Goal: Task Accomplishment & Management: Manage account settings

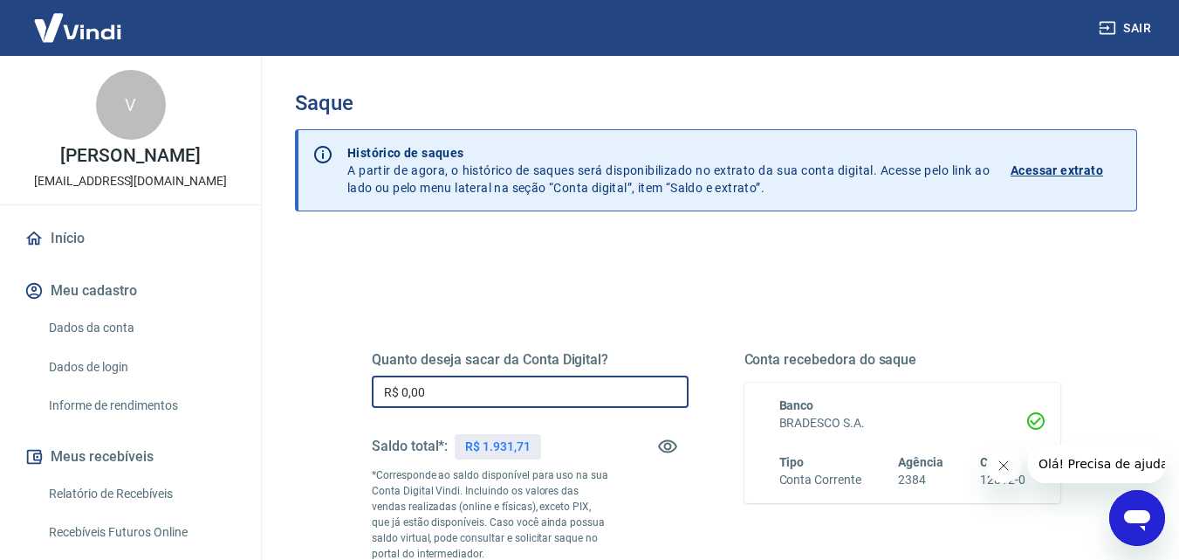
click at [467, 395] on input "R$ 0,00" at bounding box center [530, 391] width 317 height 32
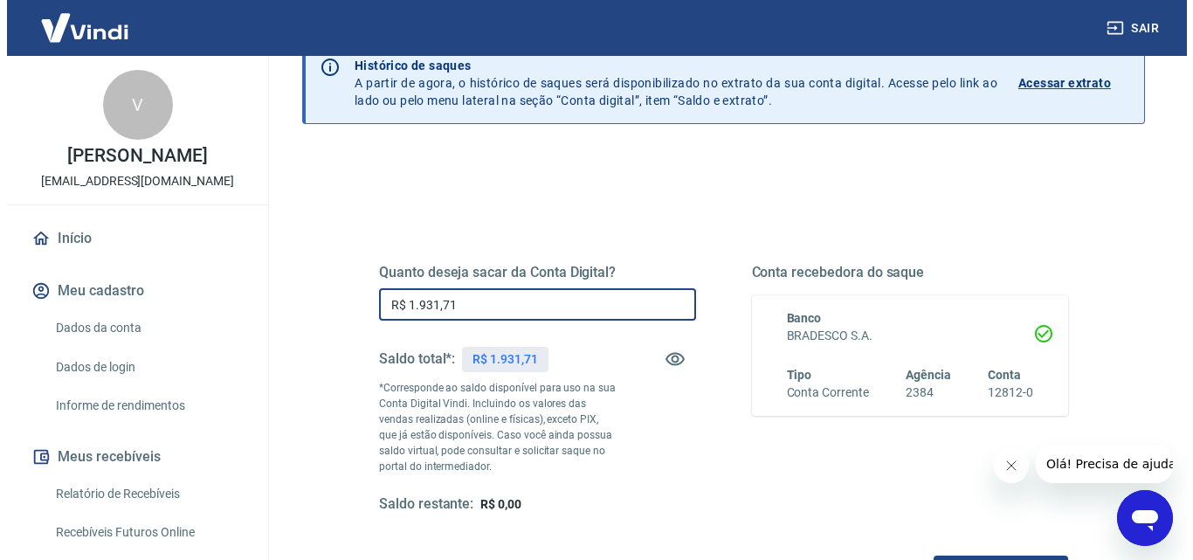
scroll to position [175, 0]
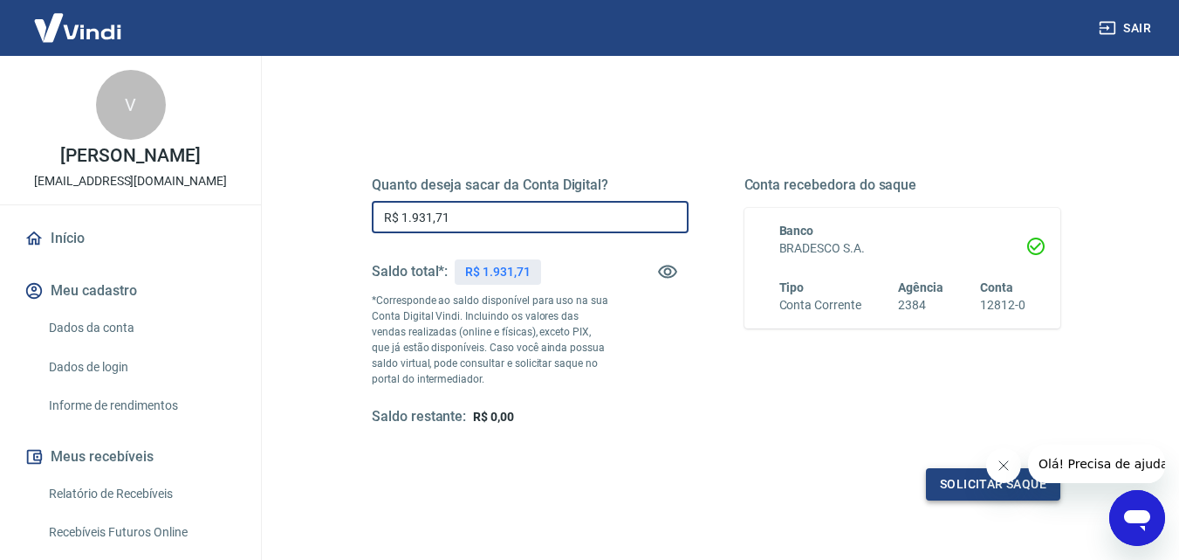
type input "R$ 1.931,71"
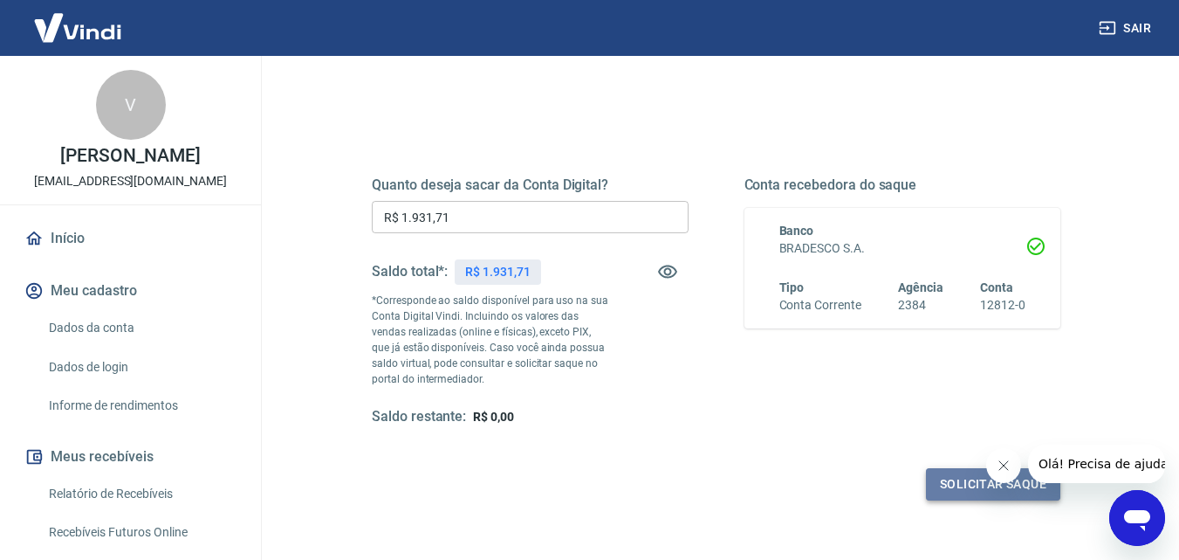
click at [953, 490] on button "Solicitar saque" at bounding box center [993, 484] width 134 height 32
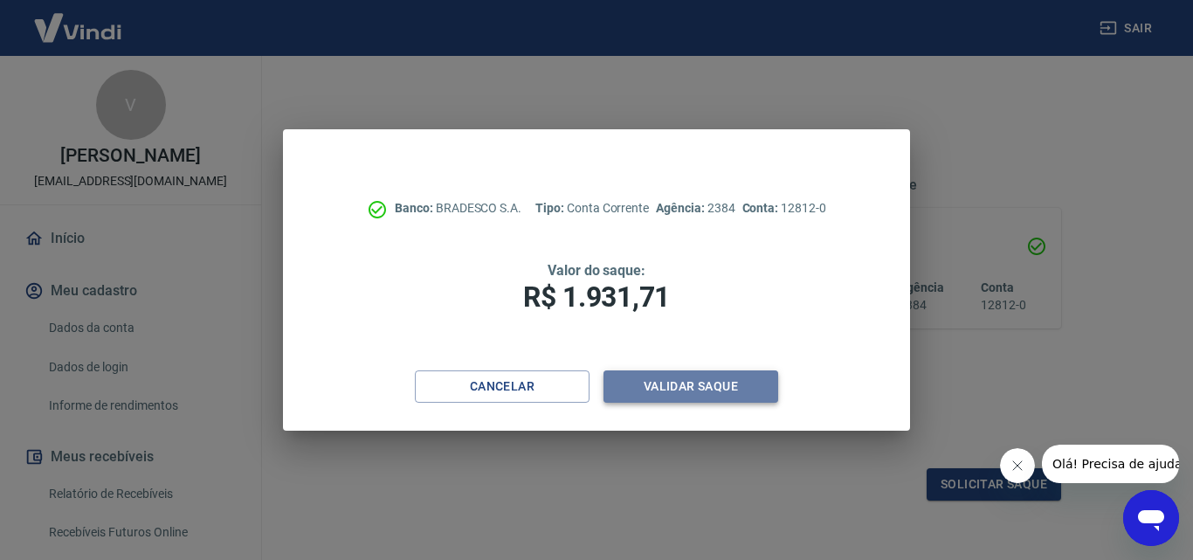
click at [677, 385] on button "Validar saque" at bounding box center [690, 386] width 175 height 32
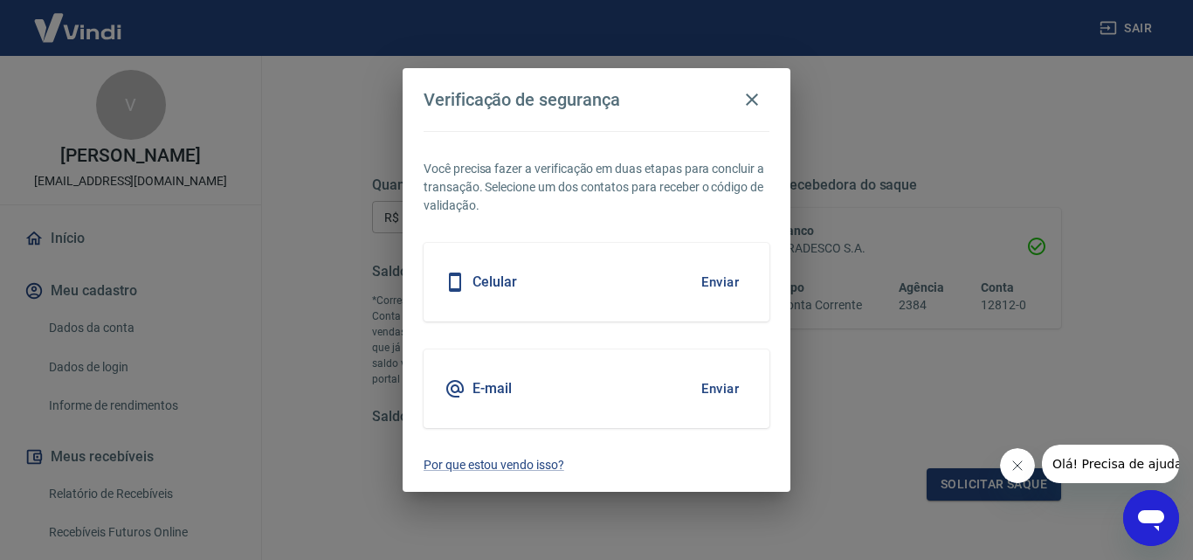
click at [502, 389] on h5 "E-mail" at bounding box center [491, 388] width 39 height 17
click at [718, 389] on button "Enviar" at bounding box center [719, 388] width 57 height 37
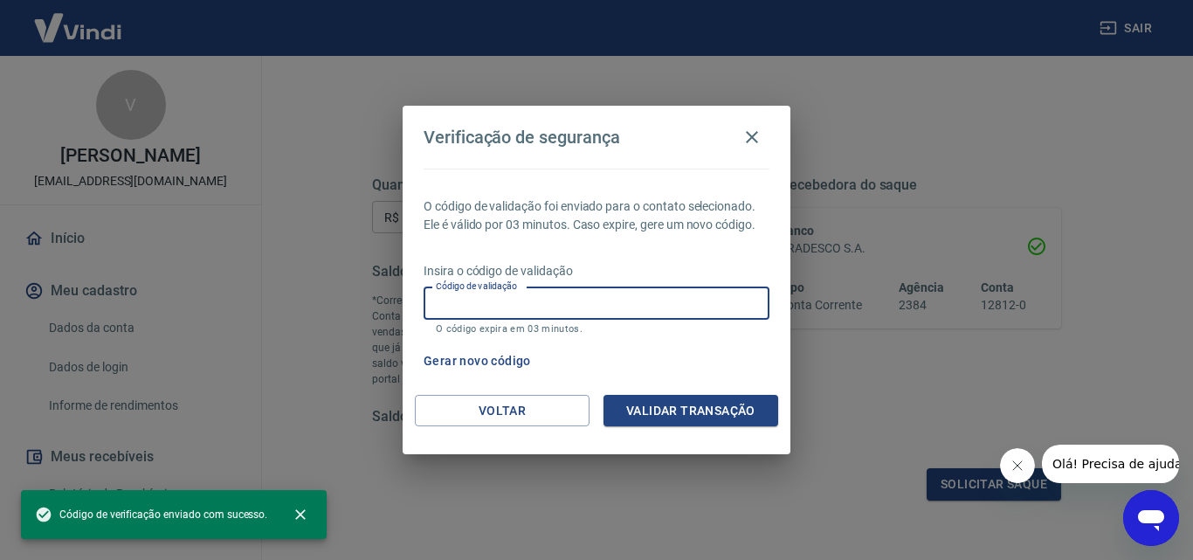
click at [533, 302] on input "Código de validação" at bounding box center [596, 303] width 346 height 32
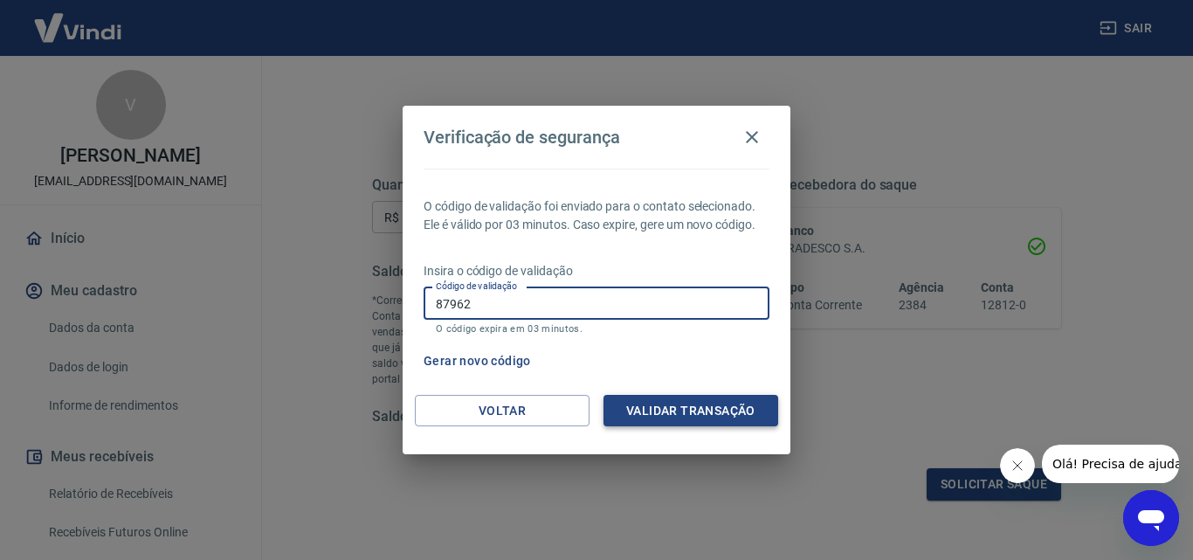
click at [627, 422] on button "Validar transação" at bounding box center [690, 411] width 175 height 32
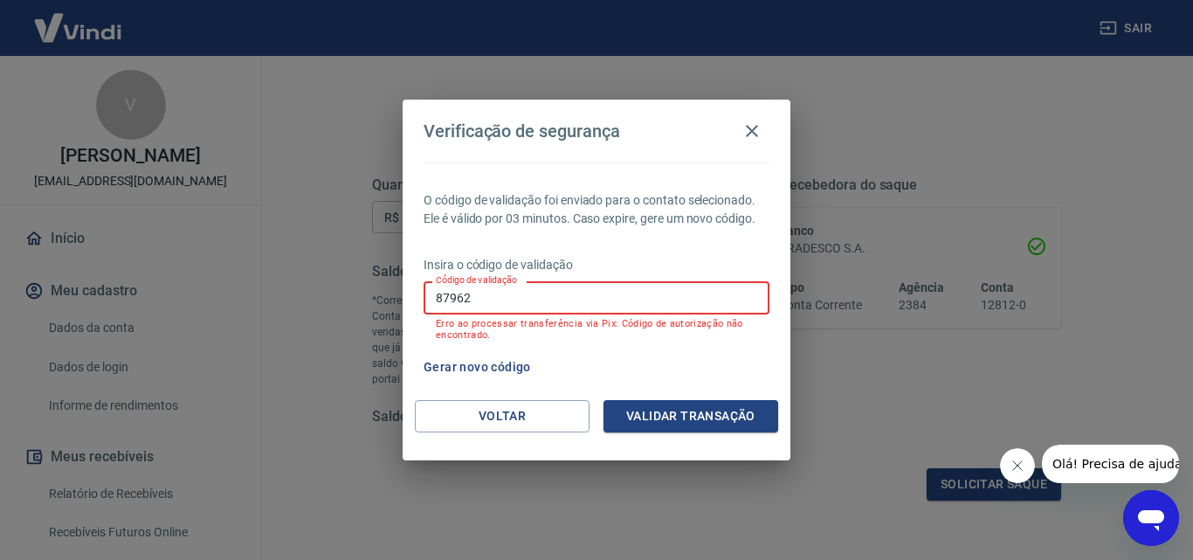
click at [480, 296] on input "87962" at bounding box center [596, 297] width 346 height 32
type input "8"
type input "879642"
click at [684, 418] on button "Validar transação" at bounding box center [690, 416] width 175 height 32
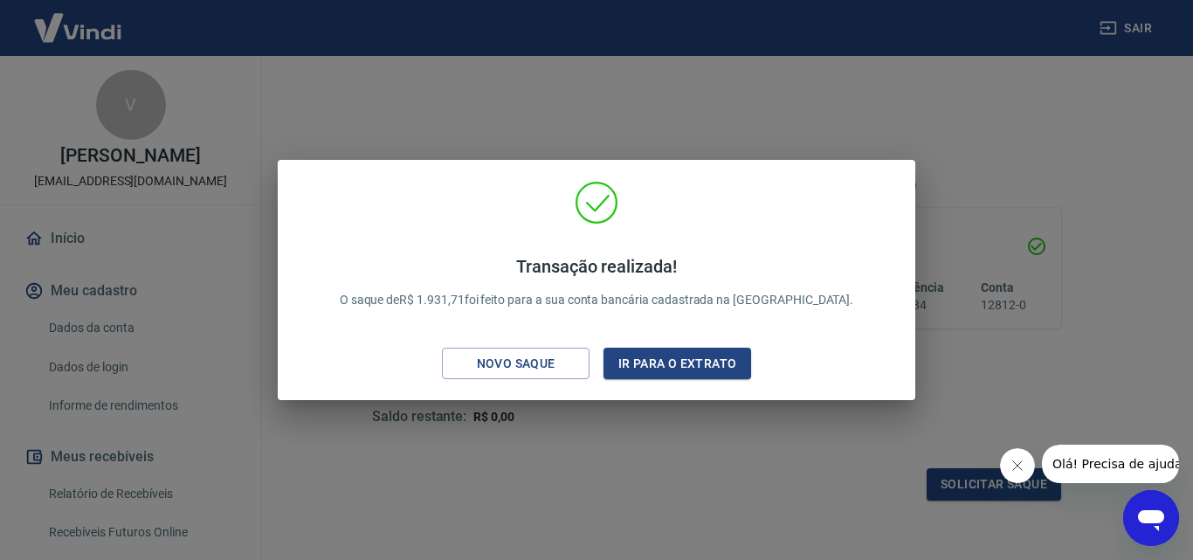
click at [1093, 114] on div "Transação realizada! O saque de R$ 1.931,71 foi feito para a sua conta bancária…" at bounding box center [596, 280] width 1193 height 560
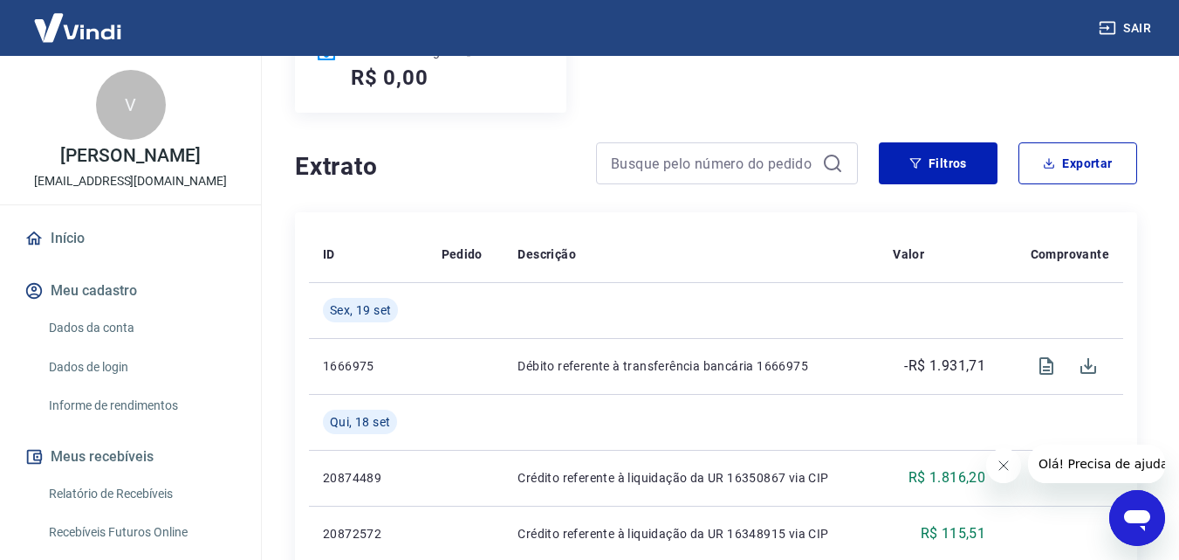
scroll to position [87, 0]
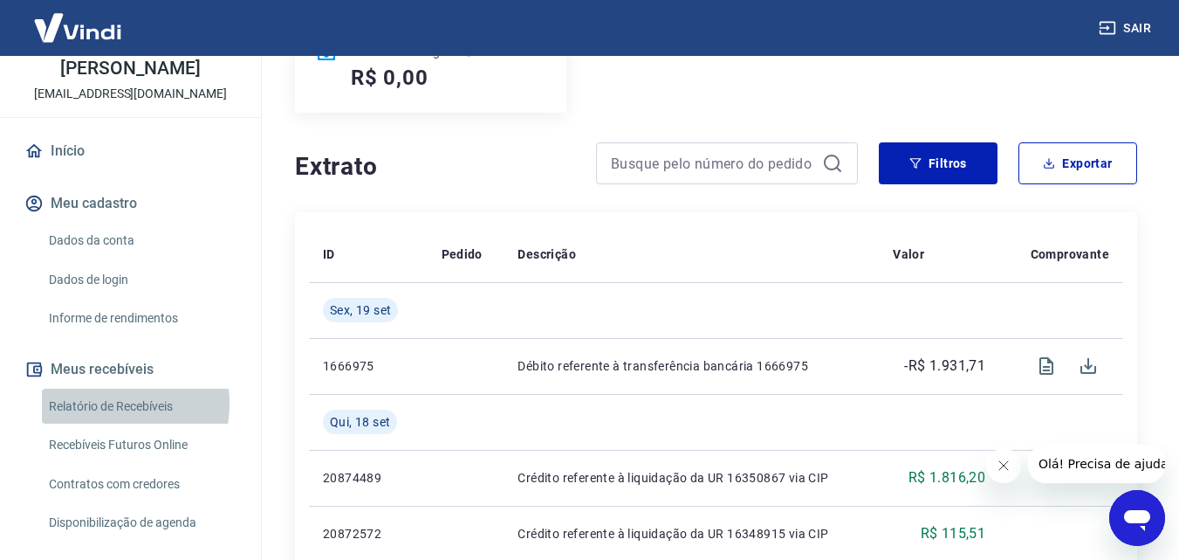
click at [100, 402] on link "Relatório de Recebíveis" at bounding box center [141, 407] width 198 height 36
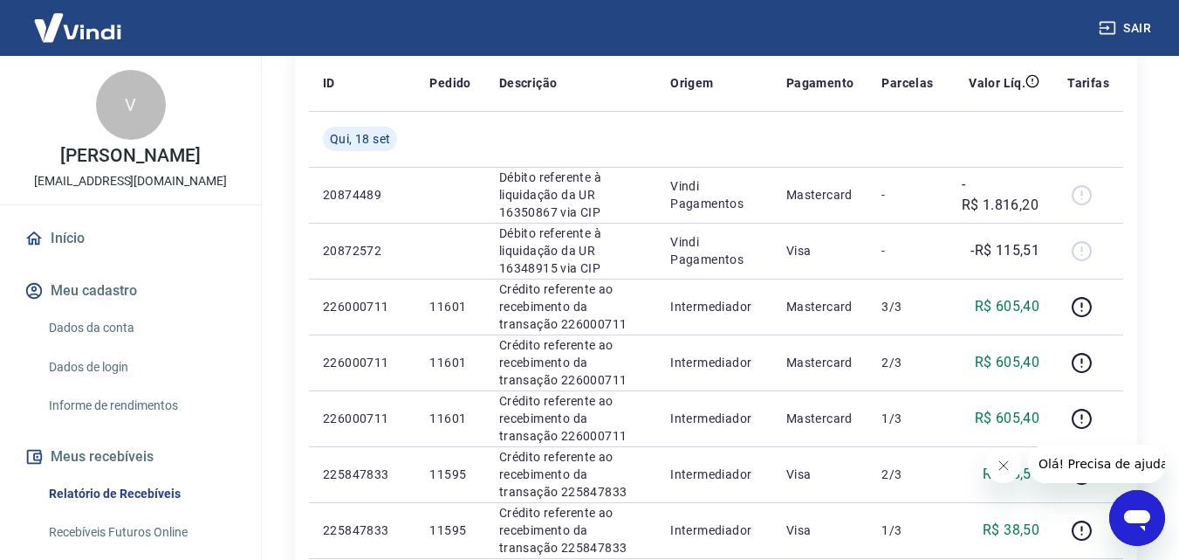
click at [1137, 26] on button "Sair" at bounding box center [1127, 28] width 63 height 32
